Goal: Find specific page/section: Find specific page/section

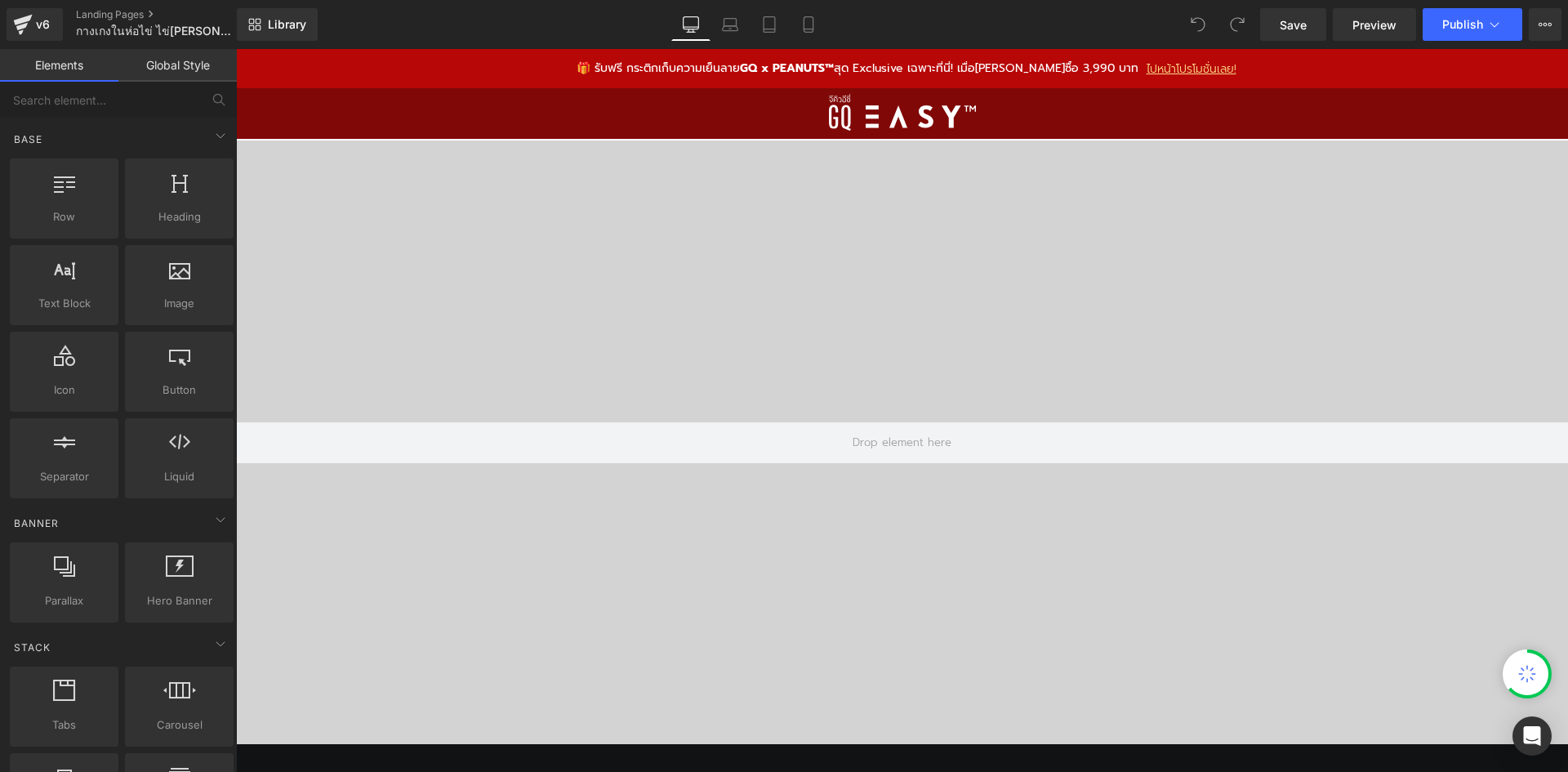
click at [512, 60] on div "🎁 รับฟรี กระติกเก็บความเย็นลาย GQ x PEANUTS™ สุด Exclusive เฉพาะที่นี่! เมื่อมี…" at bounding box center [902, 68] width 1332 height 39
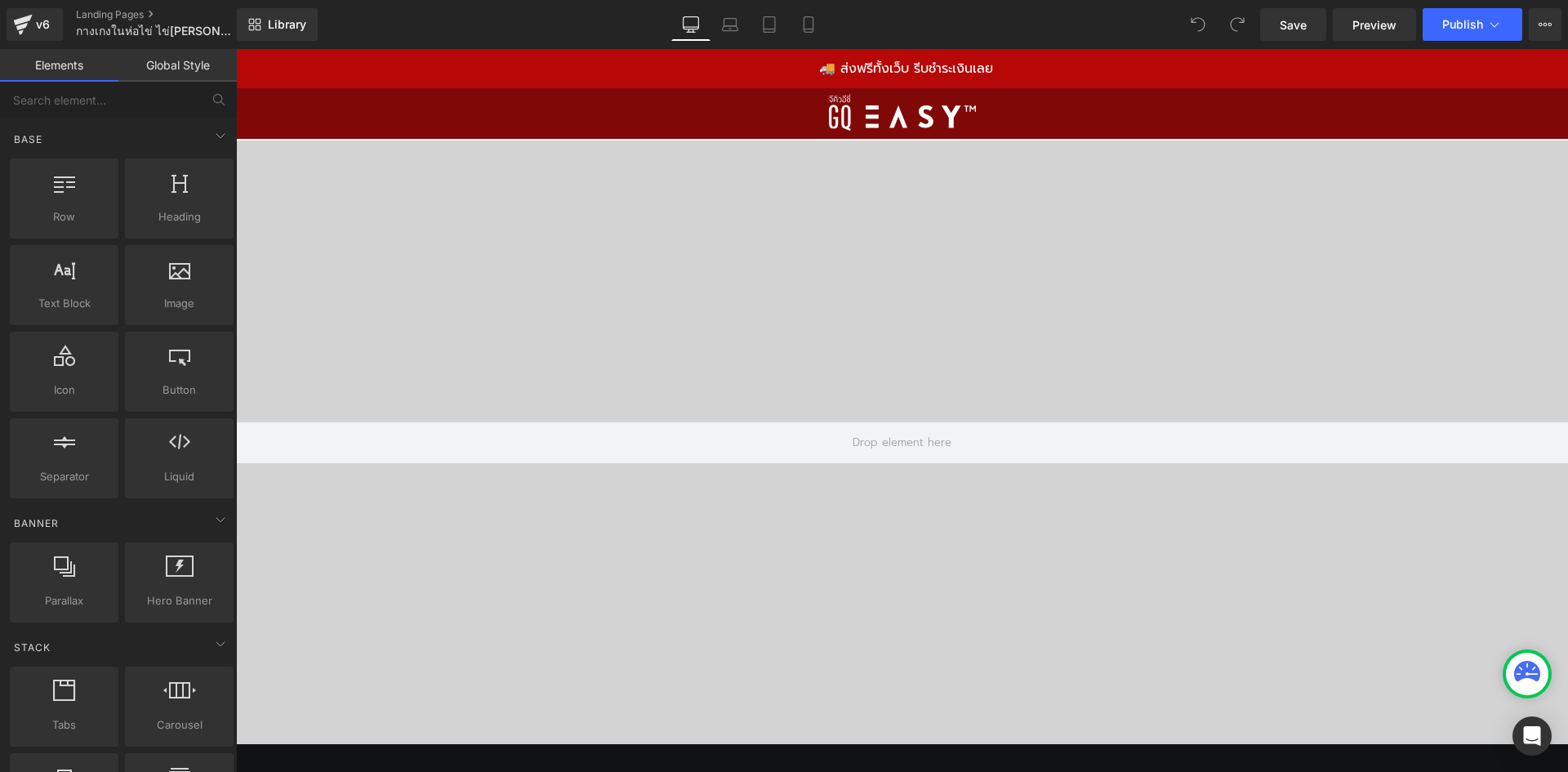
click at [457, 63] on div "🚚 ส่งฟรีทั้งเว็บ รีบชำระเงินเลย" at bounding box center [902, 68] width 1332 height 39
click at [383, 70] on div "🏷️ โค้ดลับประจำเดือนนี้ ลดทันที 111 บาท BOGOMANGGO (ขั้นต่ำ 1,212)" at bounding box center [902, 68] width 1332 height 39
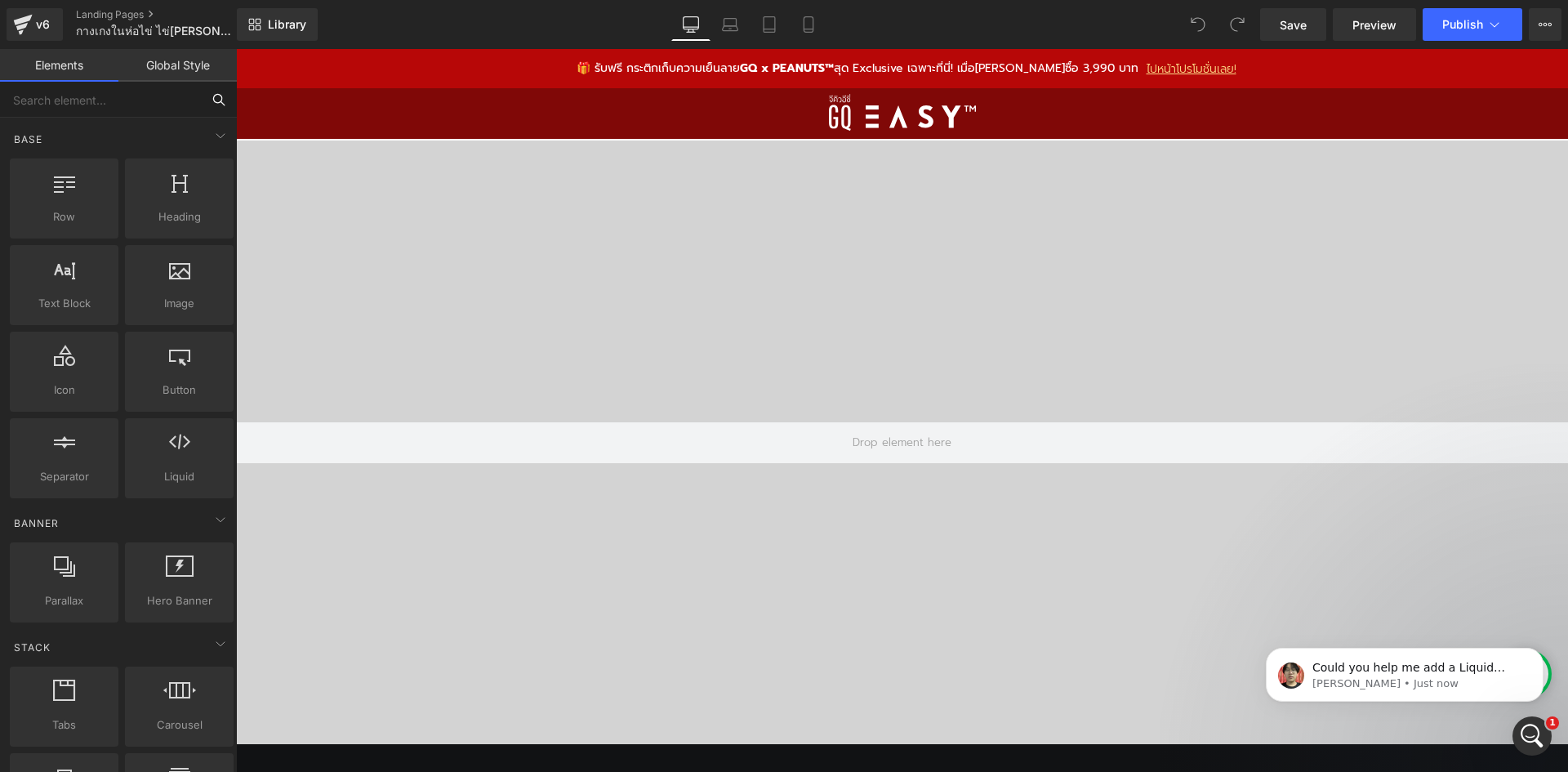
click at [108, 97] on input "text" at bounding box center [101, 100] width 201 height 36
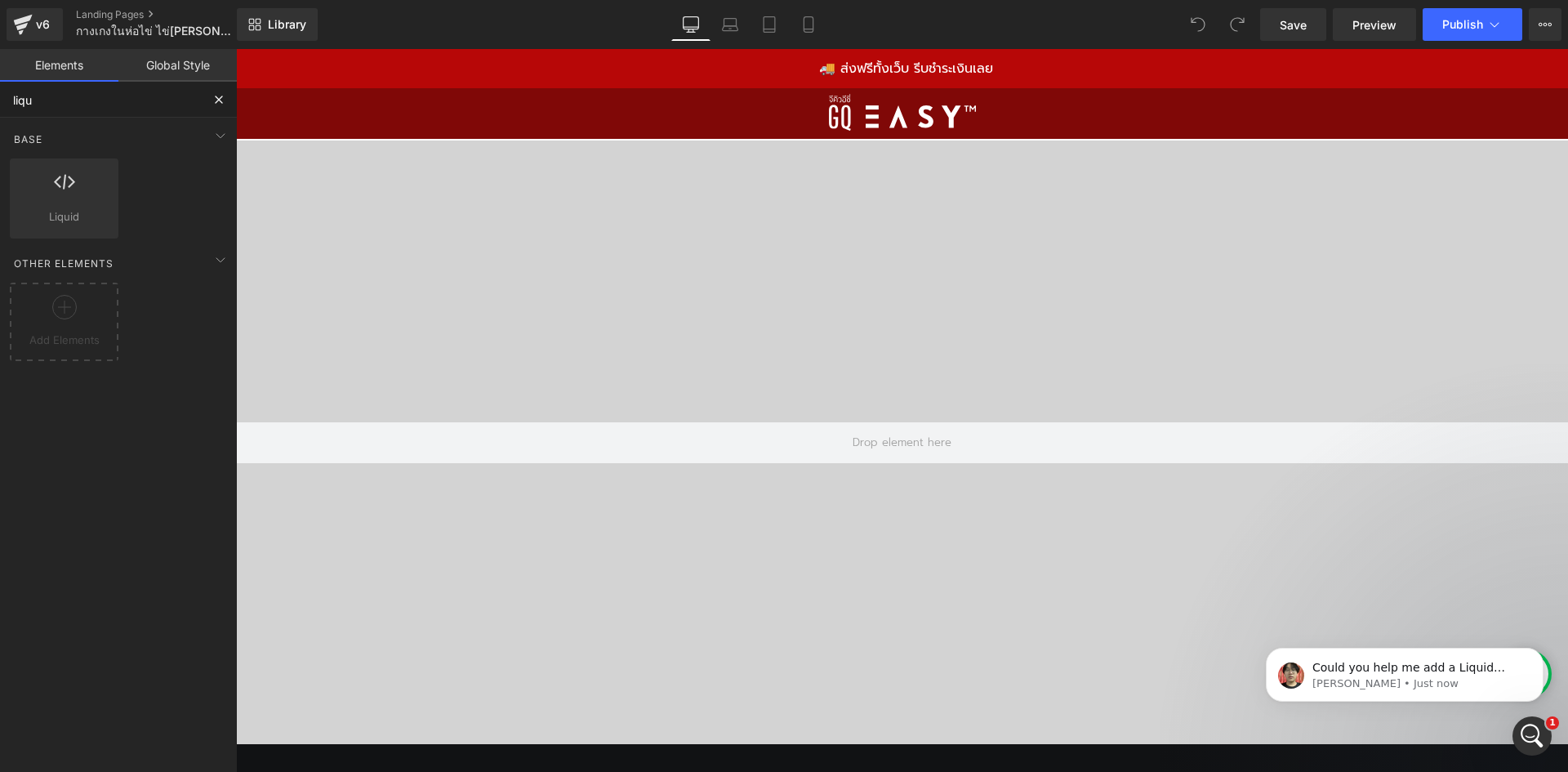
type input "liqui"
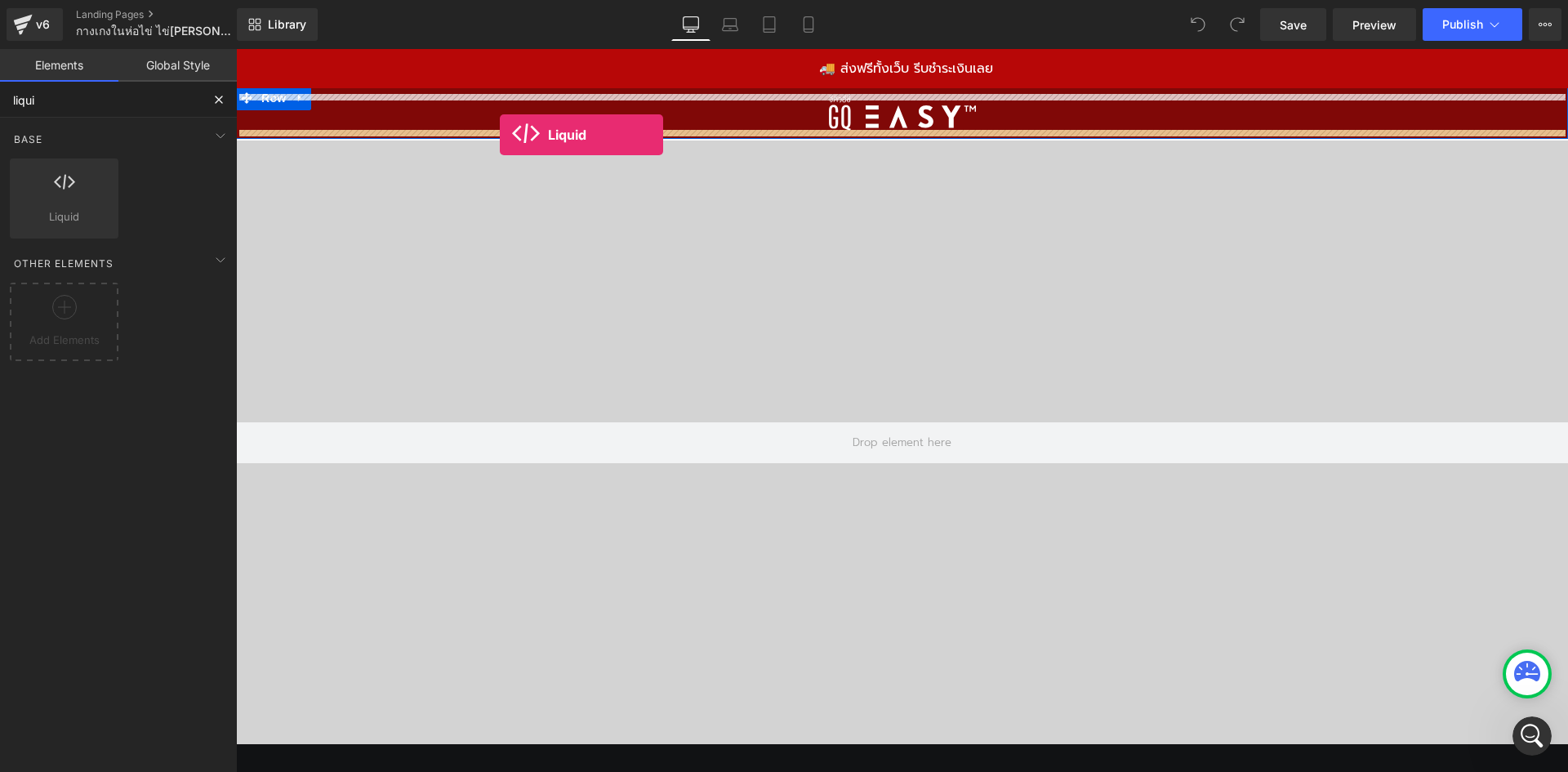
drag, startPoint x: 303, startPoint y: 244, endPoint x: 499, endPoint y: 135, distance: 224.3
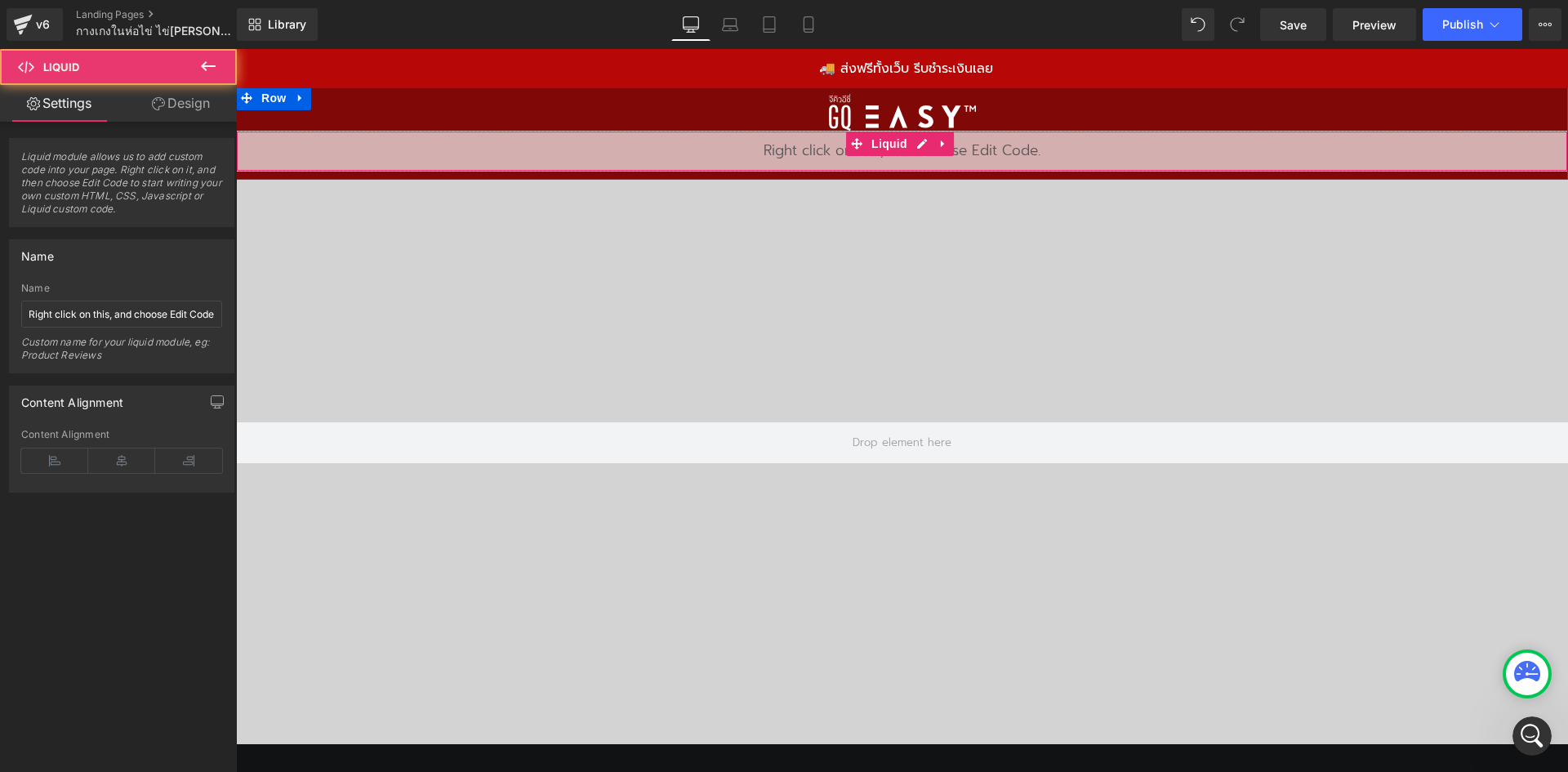
click at [669, 152] on div "Liquid" at bounding box center [902, 150] width 1332 height 41
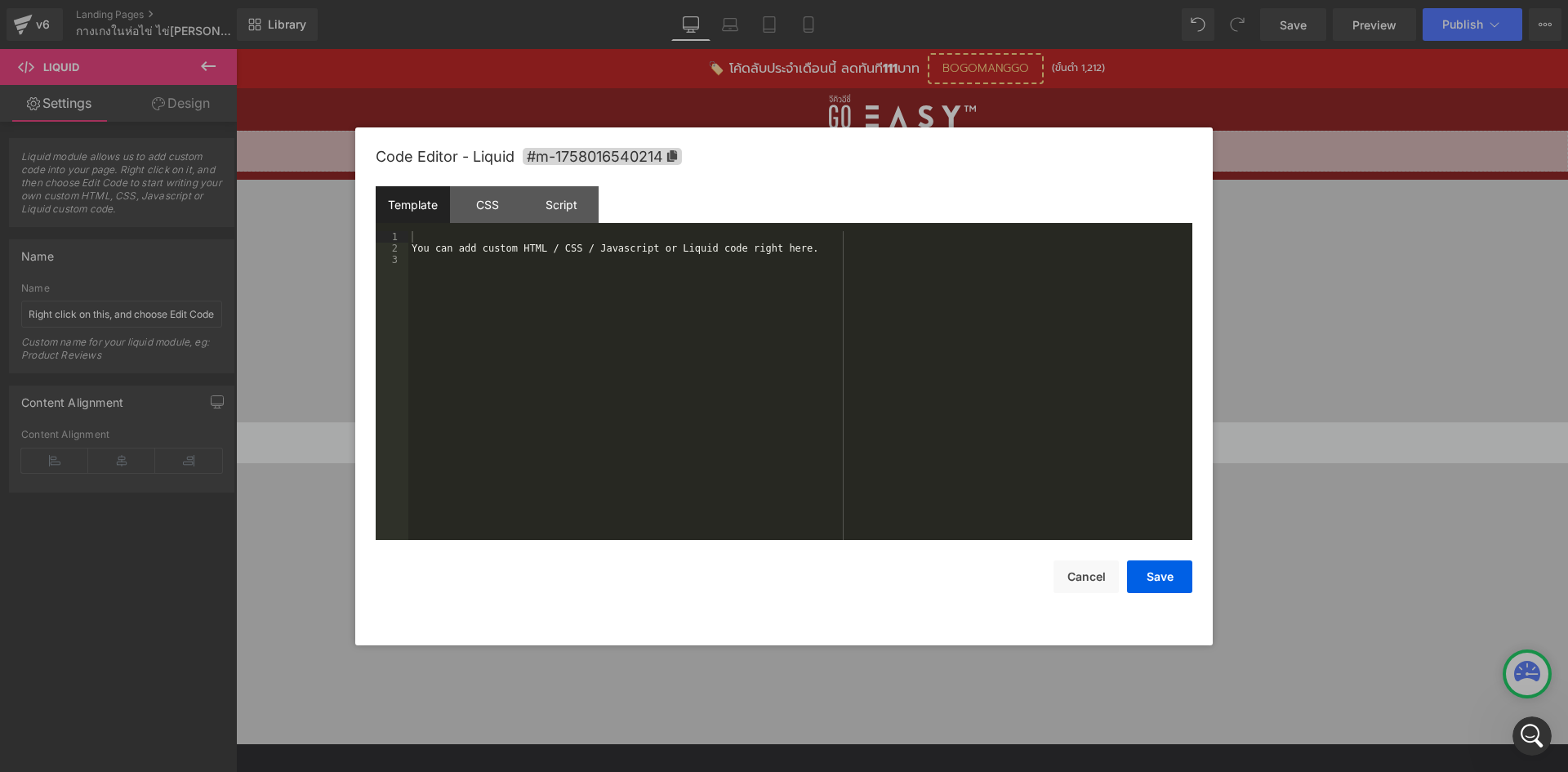
click at [869, 0] on div "Liquid You are previewing how the will restyle your page. You can not edit Elem…" at bounding box center [784, 0] width 1568 height 0
click at [475, 213] on div "CSS" at bounding box center [487, 204] width 74 height 37
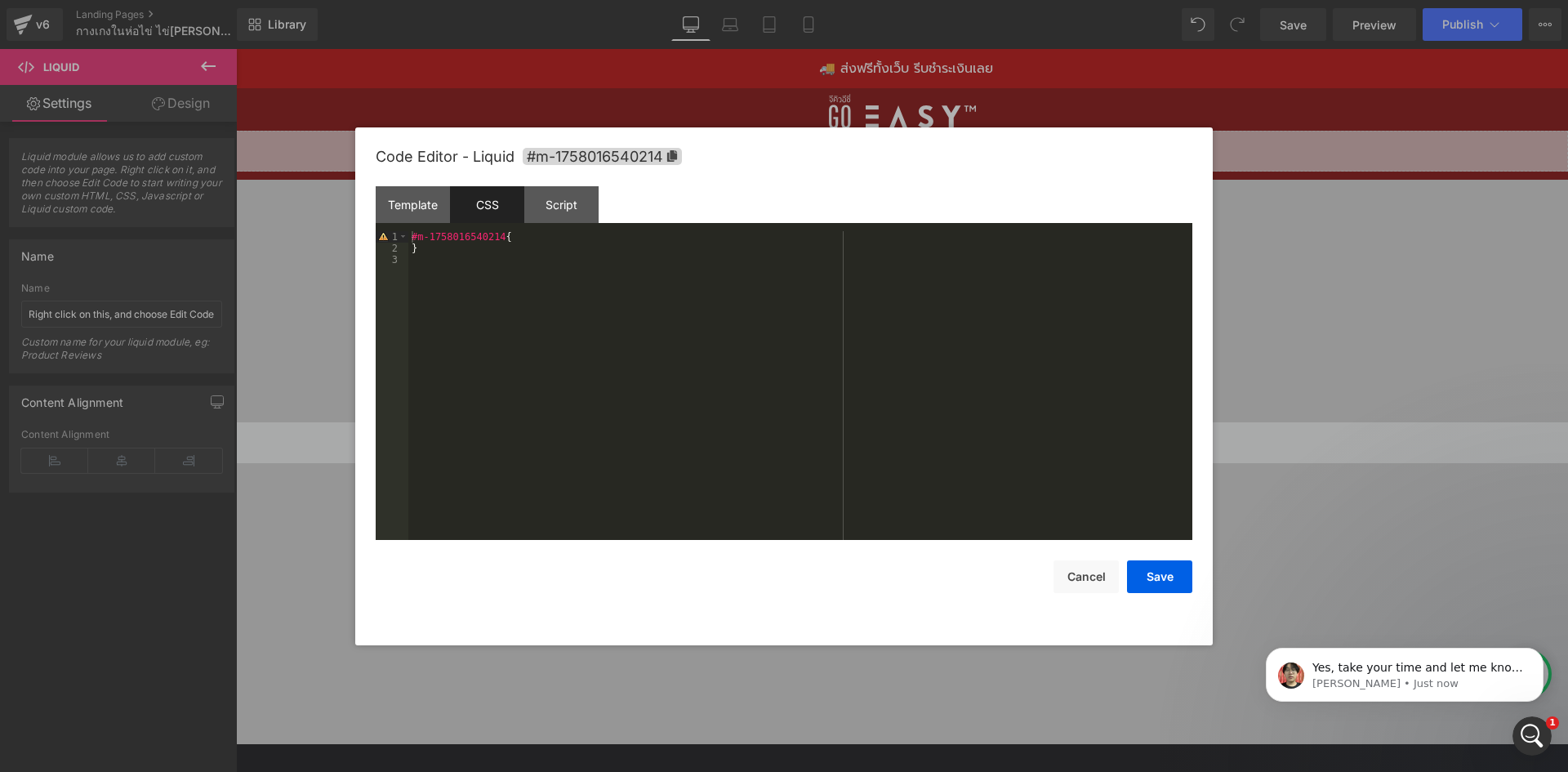
click at [734, 79] on div at bounding box center [784, 386] width 1568 height 772
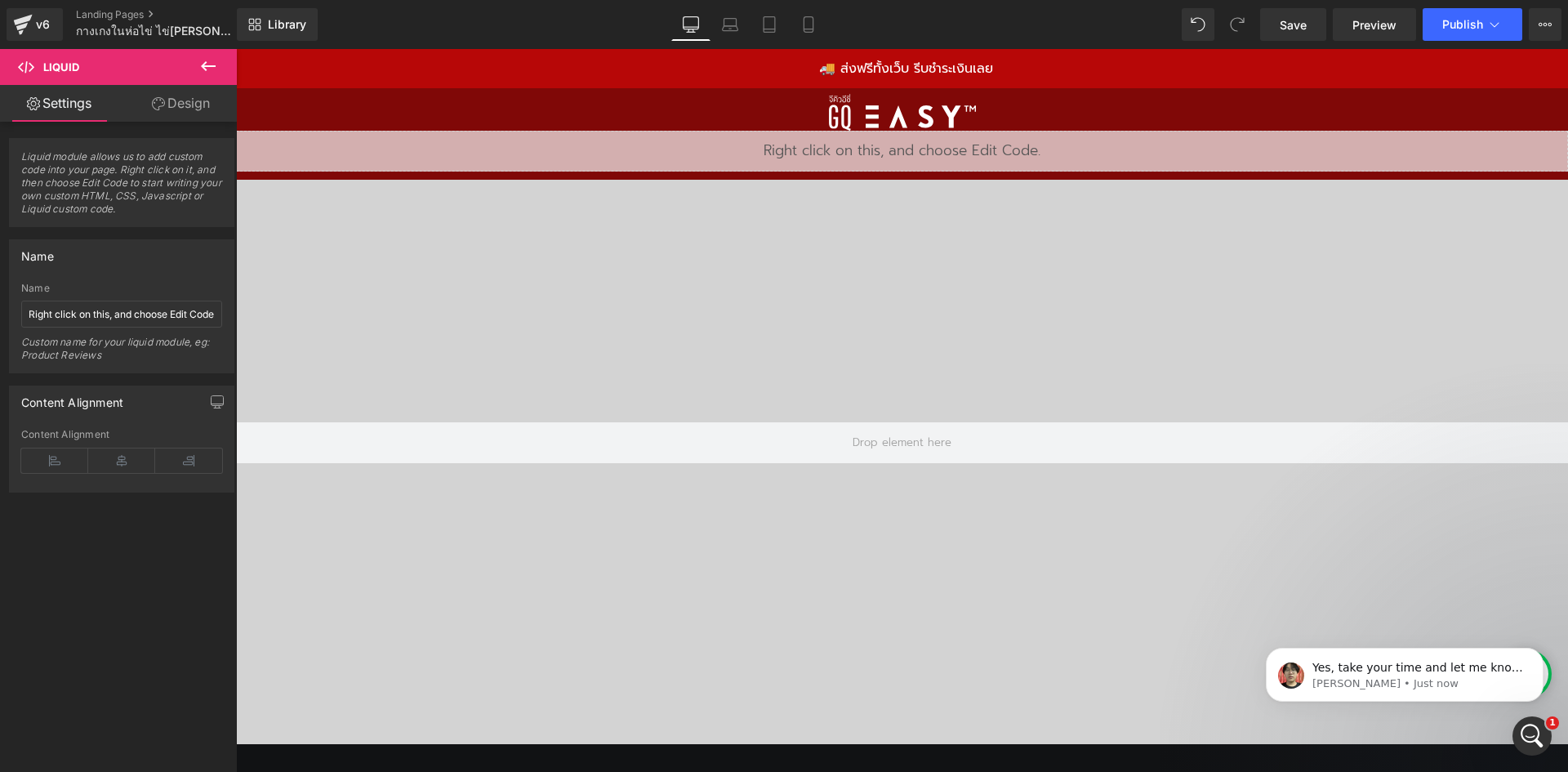
click at [210, 63] on icon at bounding box center [208, 66] width 20 height 20
